Goal: Task Accomplishment & Management: Manage account settings

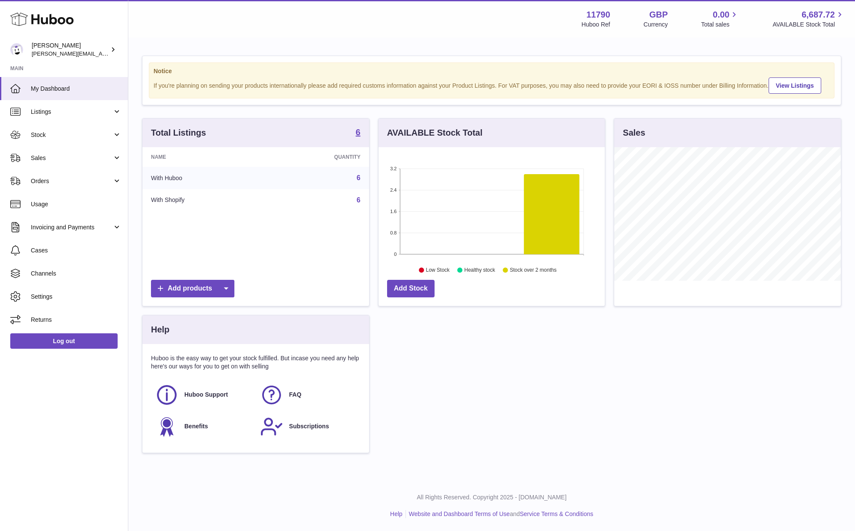
scroll to position [133, 226]
click at [80, 226] on span "Invoicing and Payments" at bounding box center [72, 227] width 82 height 8
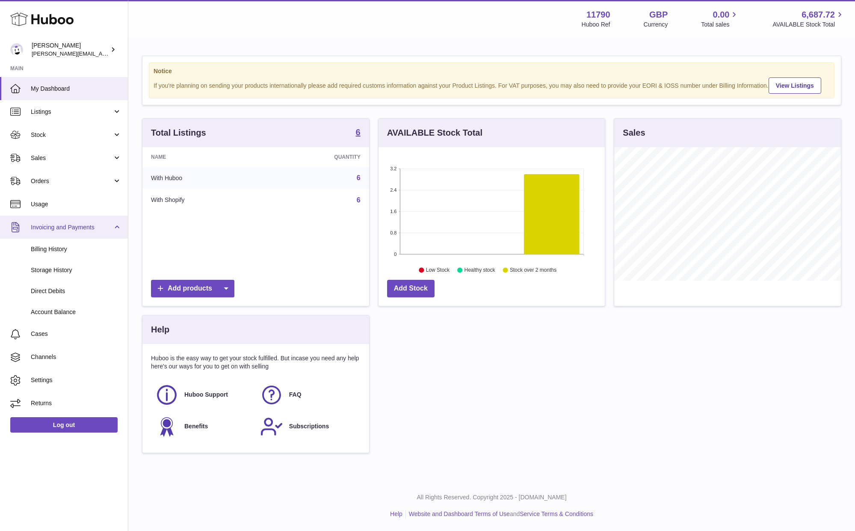
click at [81, 229] on span "Invoicing and Payments" at bounding box center [72, 227] width 82 height 8
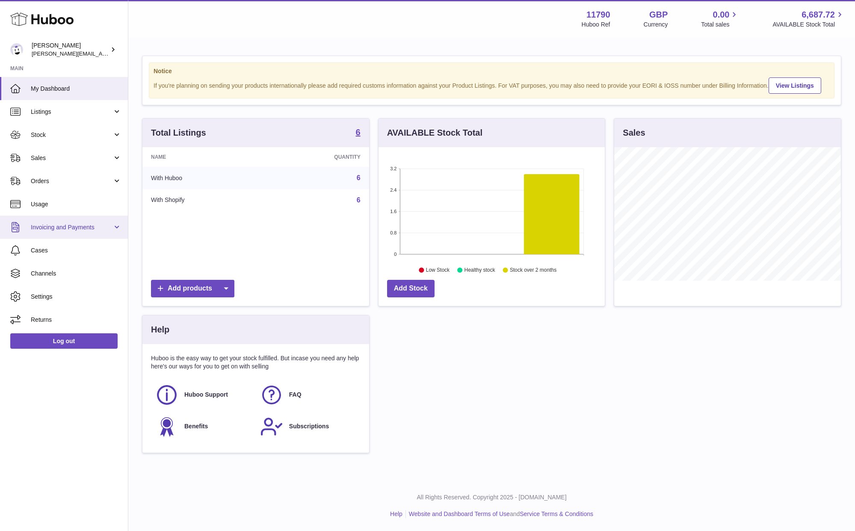
click at [82, 228] on span "Invoicing and Payments" at bounding box center [72, 227] width 82 height 8
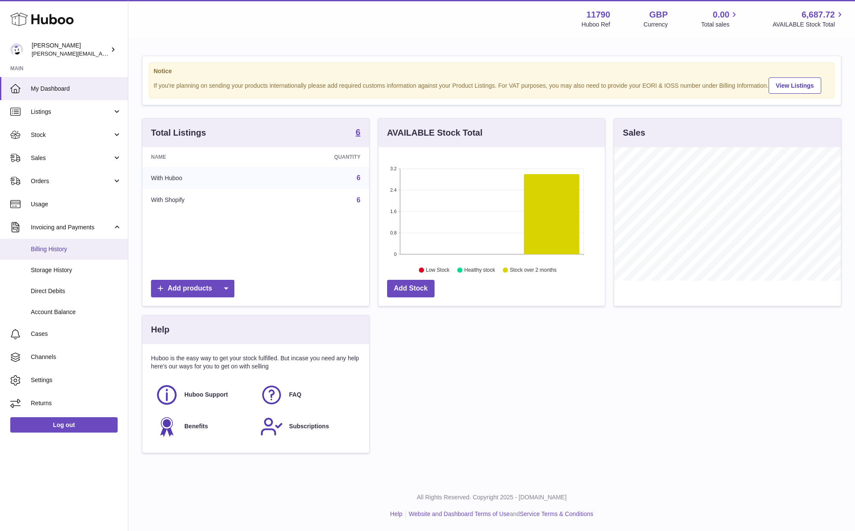
click at [56, 246] on span "Billing History" at bounding box center [76, 249] width 91 height 8
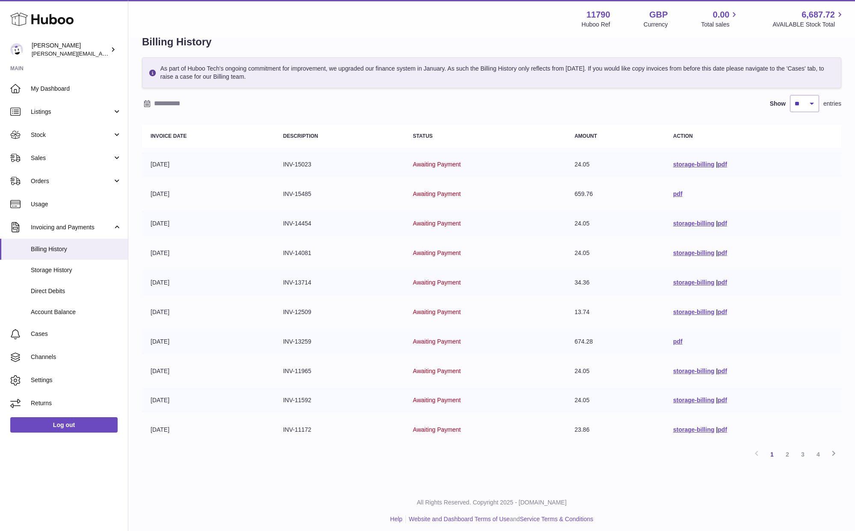
scroll to position [20, 0]
click at [789, 449] on link "2" at bounding box center [787, 454] width 15 height 15
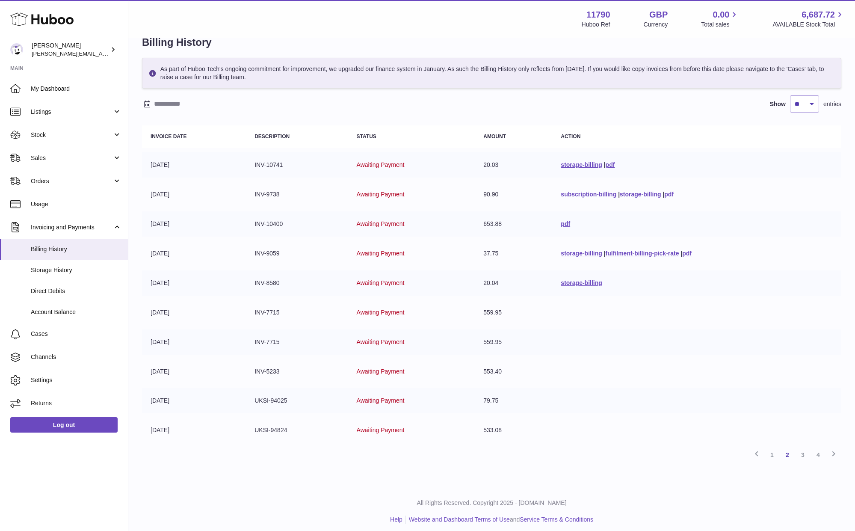
click at [806, 447] on link "3" at bounding box center [802, 454] width 15 height 15
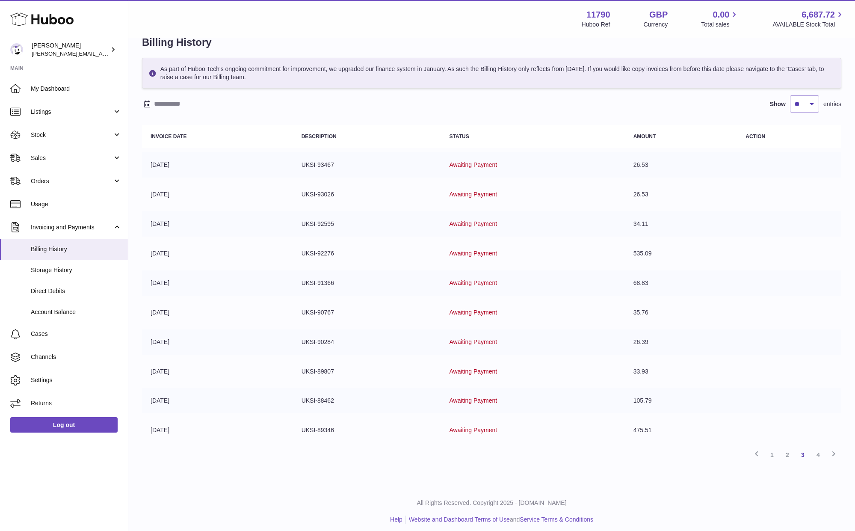
click at [818, 450] on link "4" at bounding box center [818, 454] width 15 height 15
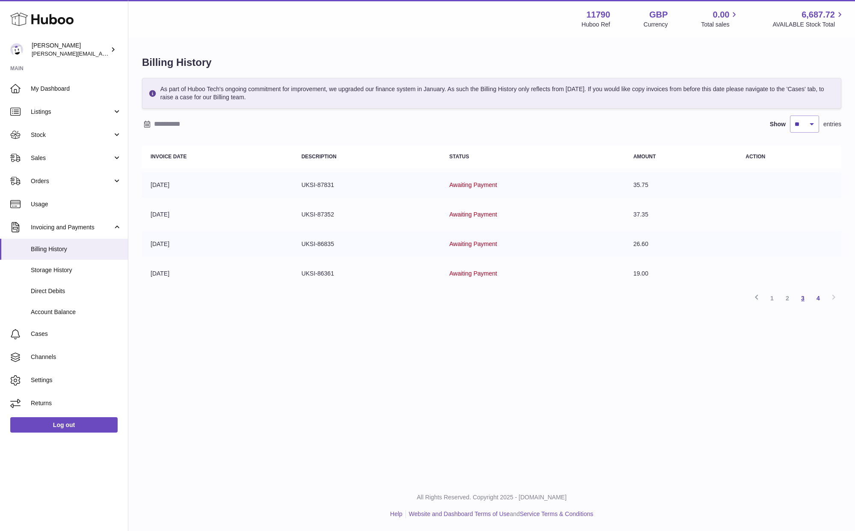
click at [806, 296] on link "3" at bounding box center [802, 298] width 15 height 15
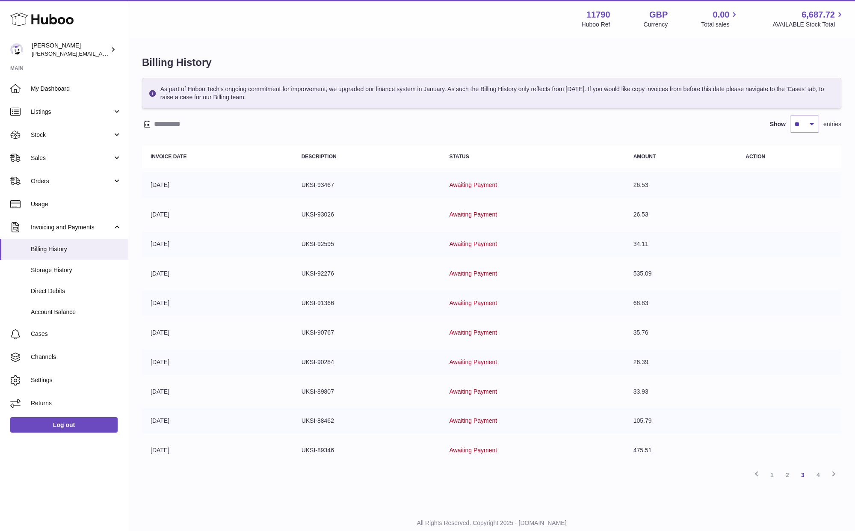
click at [790, 472] on link "2" at bounding box center [787, 474] width 15 height 15
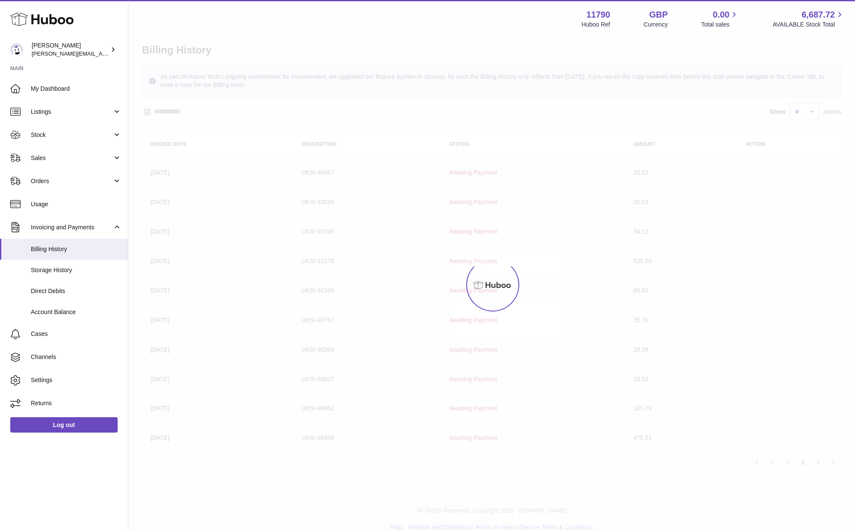
scroll to position [20, 0]
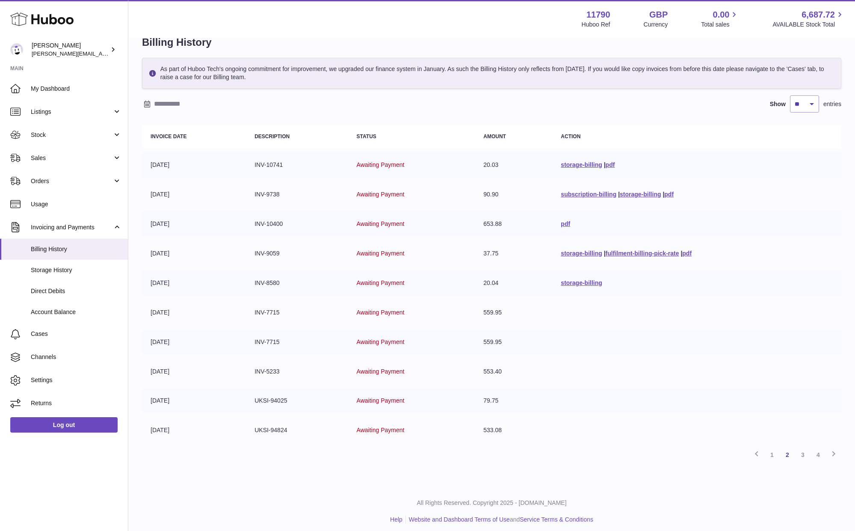
drag, startPoint x: 513, startPoint y: 344, endPoint x: 471, endPoint y: 302, distance: 59.9
click at [462, 300] on tbody "07-07-2025 INV-10741 Awaiting Payment 20.03 storage-billing | pdf 01-07-2025 IN…" at bounding box center [492, 297] width 700 height 291
click at [587, 331] on td at bounding box center [696, 341] width 289 height 25
drag, startPoint x: 500, startPoint y: 368, endPoint x: 502, endPoint y: 332, distance: 35.1
click at [482, 364] on td "553.40" at bounding box center [513, 371] width 77 height 25
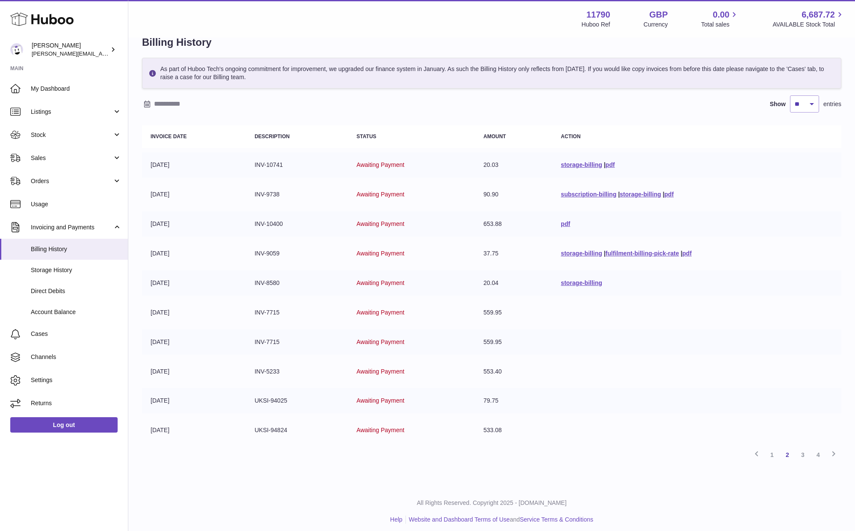
drag, startPoint x: 504, startPoint y: 336, endPoint x: 469, endPoint y: 332, distance: 35.3
click at [469, 333] on tr "31-05-2025 INV-7715 Awaiting Payment 559.95" at bounding box center [492, 341] width 700 height 25
click at [787, 449] on link "2" at bounding box center [787, 454] width 15 height 15
drag, startPoint x: 776, startPoint y: 448, endPoint x: 747, endPoint y: 421, distance: 39.3
click at [776, 448] on link "1" at bounding box center [772, 454] width 15 height 15
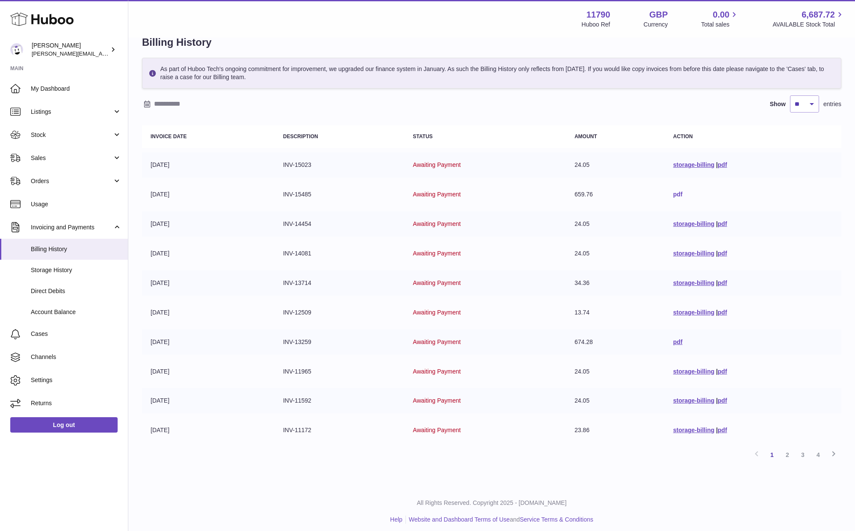
click at [676, 193] on link "pdf" at bounding box center [677, 194] width 9 height 7
click at [54, 269] on span "Storage History" at bounding box center [76, 270] width 91 height 8
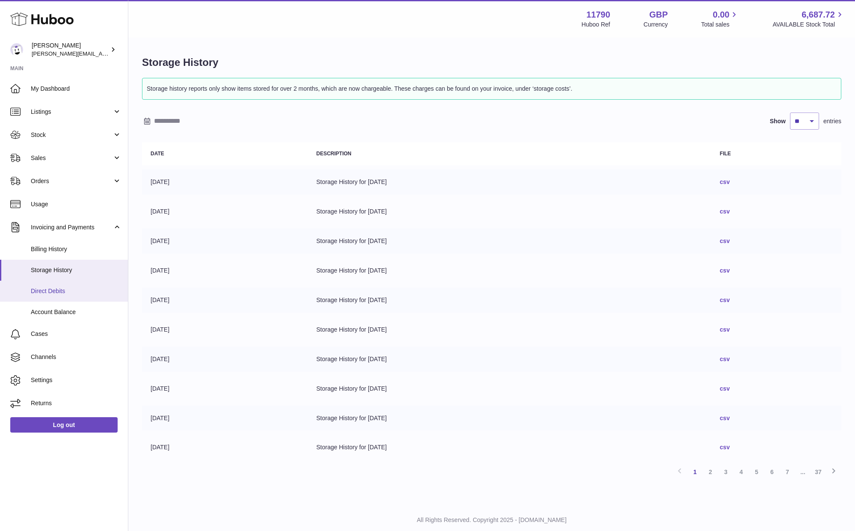
click at [58, 285] on link "Direct Debits" at bounding box center [64, 291] width 128 height 21
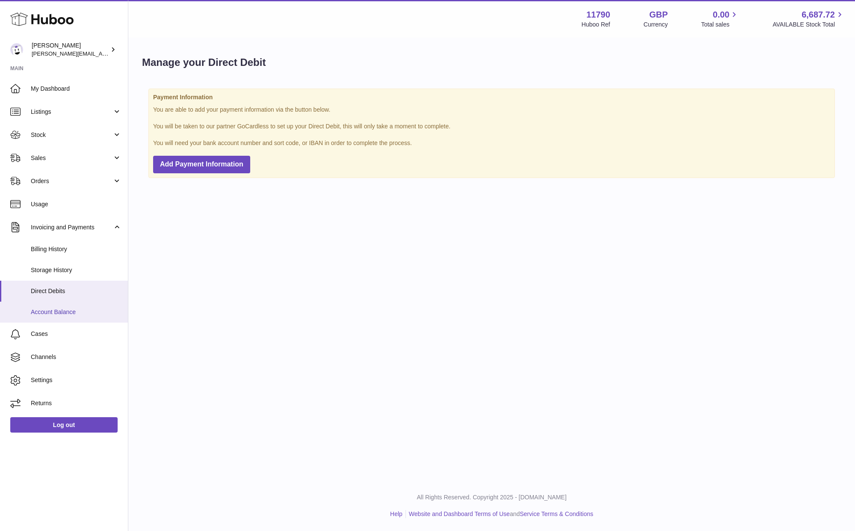
click at [65, 309] on span "Account Balance" at bounding box center [76, 312] width 91 height 8
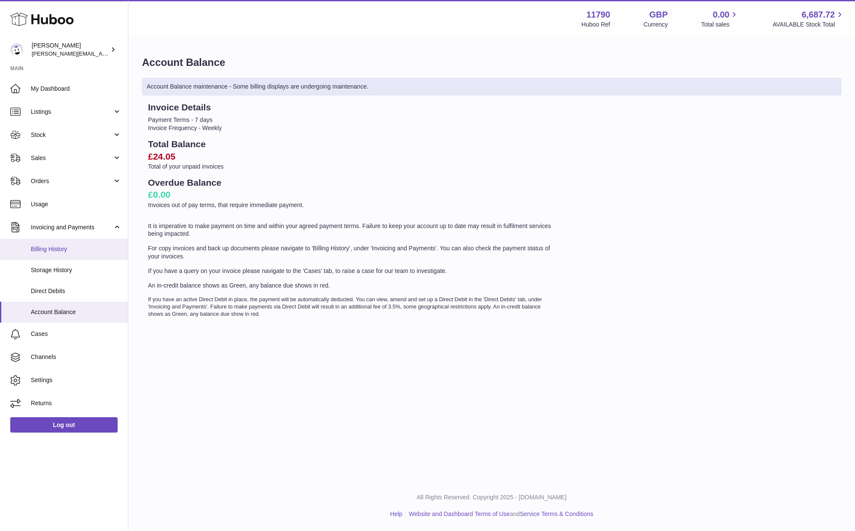
drag, startPoint x: 56, startPoint y: 251, endPoint x: 71, endPoint y: 248, distance: 15.2
click at [56, 251] on span "Billing History" at bounding box center [76, 249] width 91 height 8
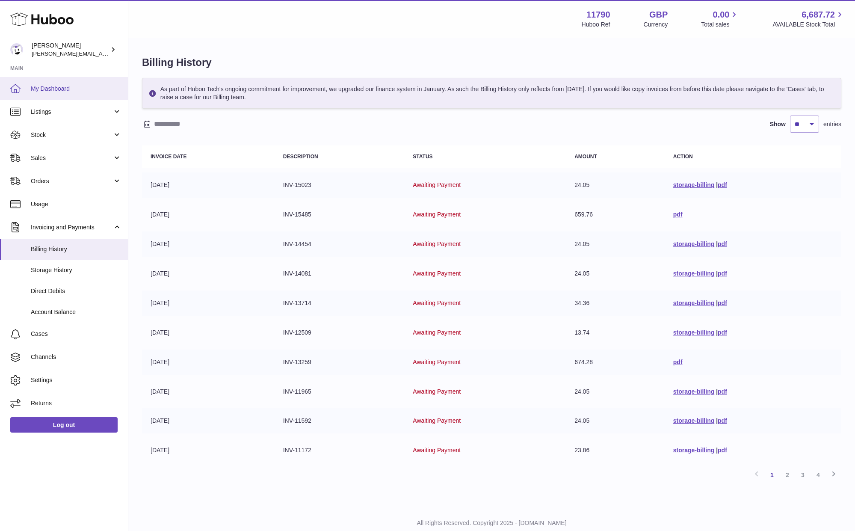
click at [55, 85] on span "My Dashboard" at bounding box center [76, 89] width 91 height 8
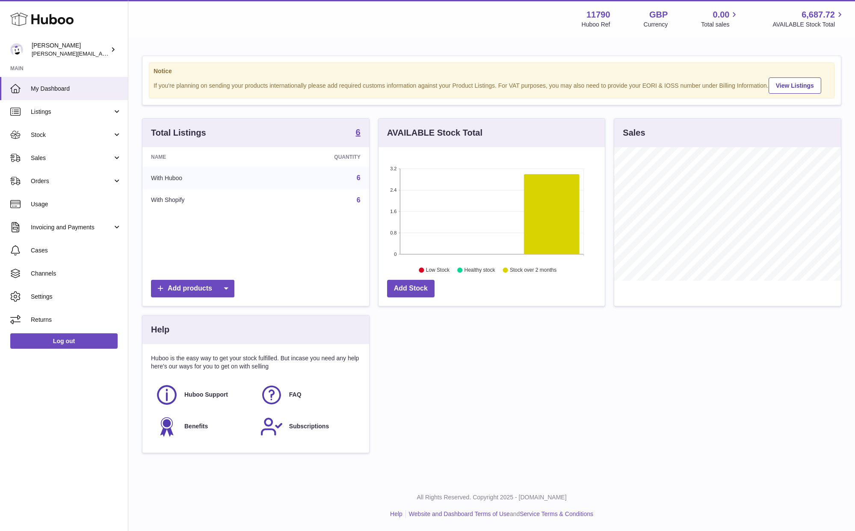
scroll to position [133, 226]
click at [552, 219] on icon at bounding box center [552, 214] width 56 height 80
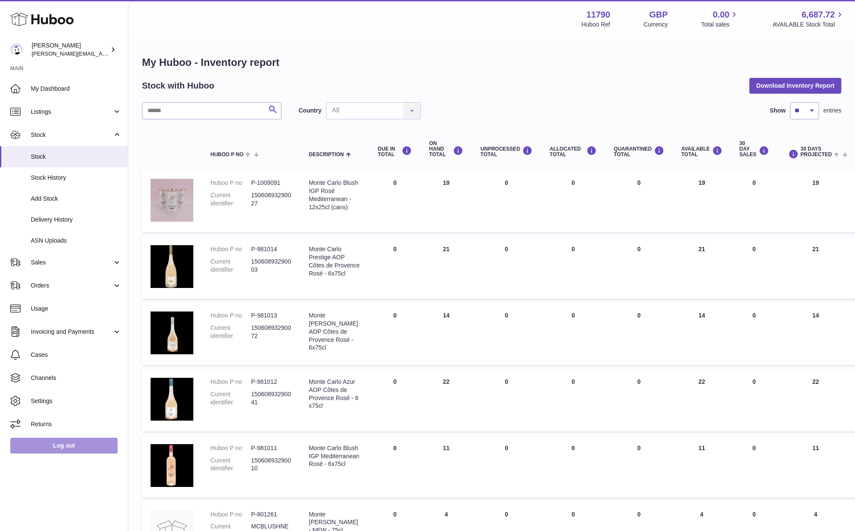
click at [71, 445] on link "Log out" at bounding box center [63, 445] width 107 height 15
